Goal: Task Accomplishment & Management: Manage account settings

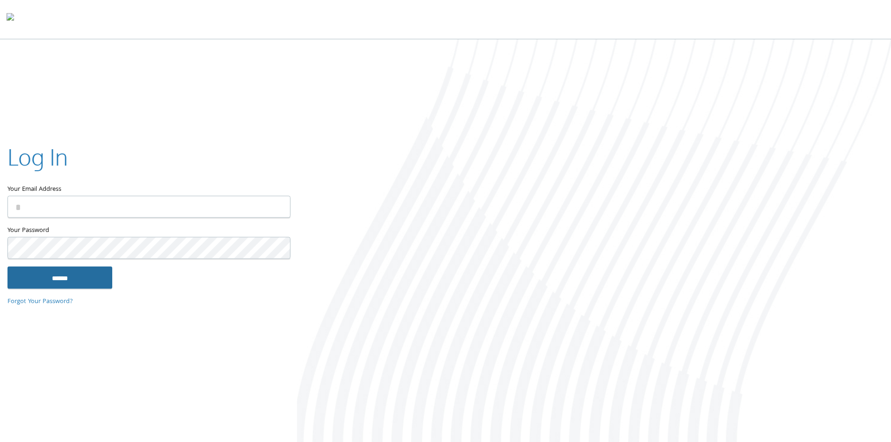
type input "**********"
click at [50, 275] on input "******" at bounding box center [59, 277] width 105 height 22
type input "**********"
click at [80, 279] on input "******" at bounding box center [59, 277] width 105 height 22
